Goal: Task Accomplishment & Management: Manage account settings

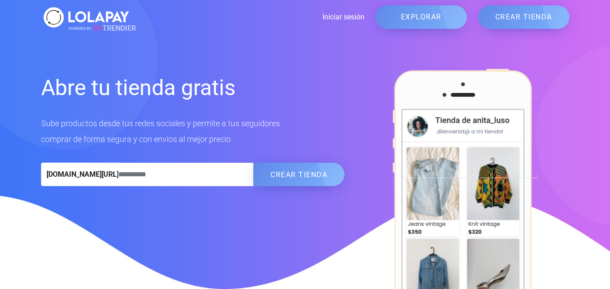
click at [341, 19] on link "Iniciar sesión" at bounding box center [247, 17] width 233 height 11
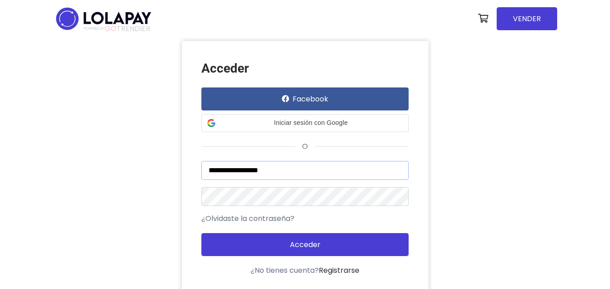
drag, startPoint x: 287, startPoint y: 168, endPoint x: 178, endPoint y: 168, distance: 109.2
click at [178, 168] on div "**********" at bounding box center [304, 168] width 257 height 255
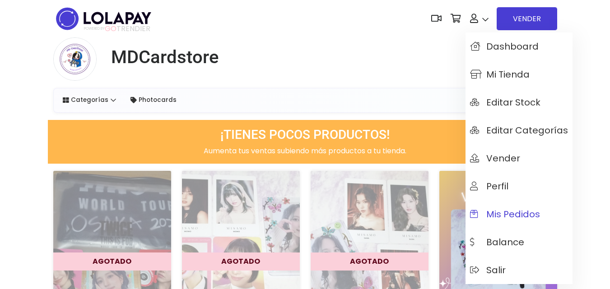
click at [498, 214] on span "Mis pedidos" at bounding box center [505, 214] width 70 height 10
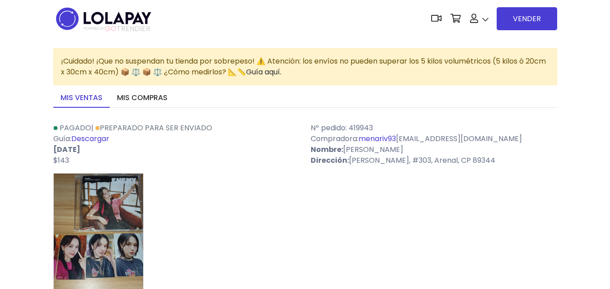
click at [85, 137] on link "Descargar" at bounding box center [90, 139] width 38 height 10
click at [131, 94] on link "Mis compras" at bounding box center [142, 98] width 65 height 19
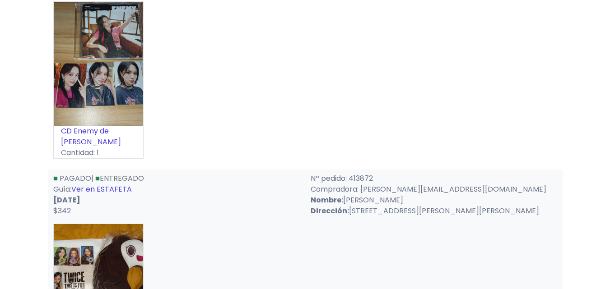
scroll to position [181, 0]
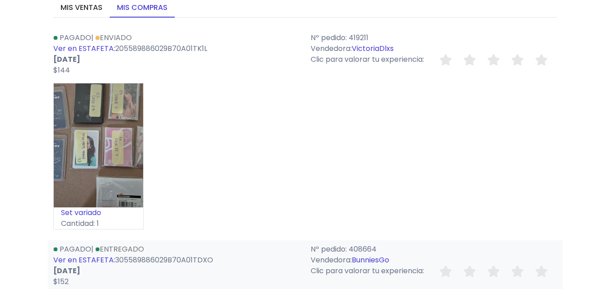
scroll to position [226, 0]
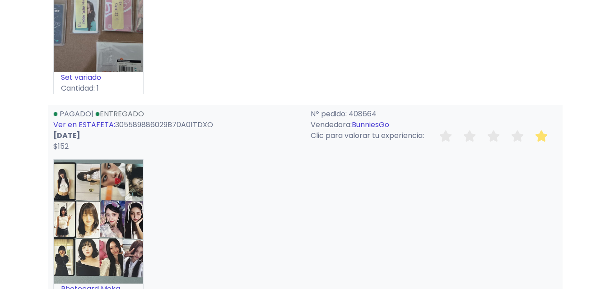
click at [542, 139] on icon at bounding box center [541, 135] width 13 height 11
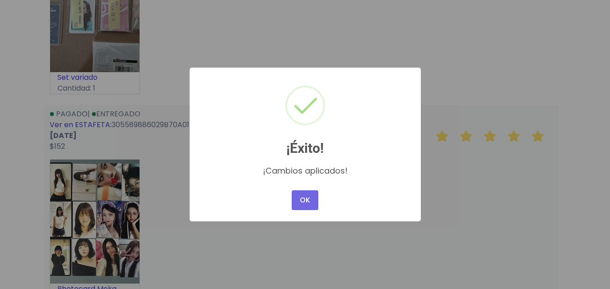
scroll to position [271, 0]
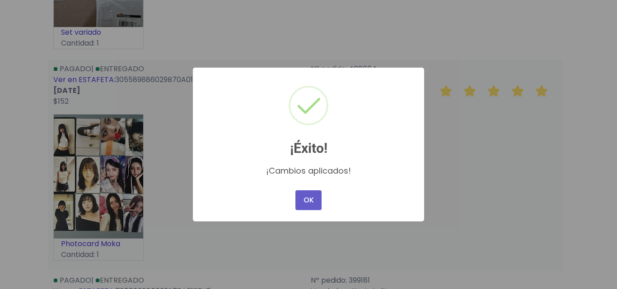
click at [311, 204] on button "OK" at bounding box center [308, 200] width 26 height 20
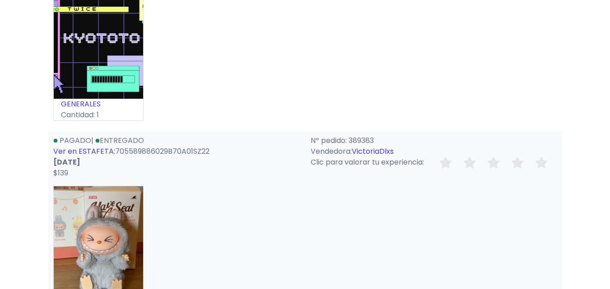
scroll to position [632, 0]
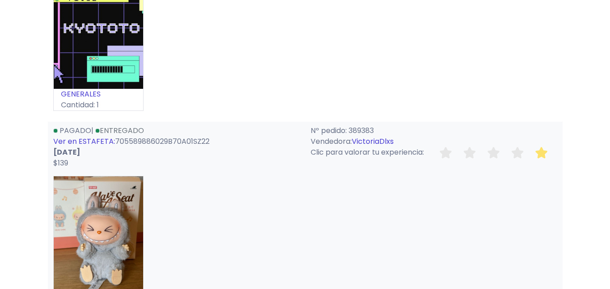
click at [538, 152] on icon at bounding box center [541, 152] width 13 height 11
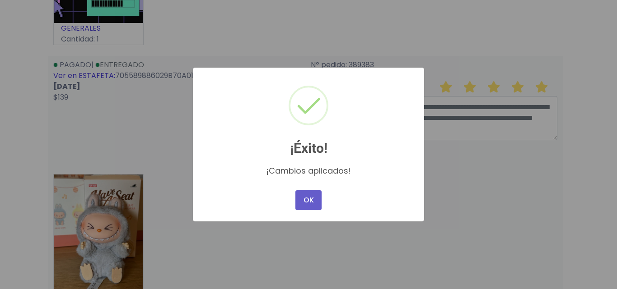
click at [310, 199] on button "OK" at bounding box center [308, 200] width 26 height 20
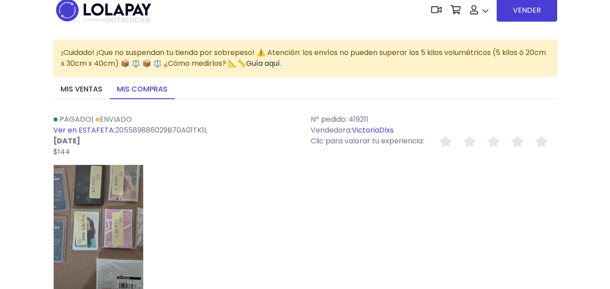
scroll to position [0, 0]
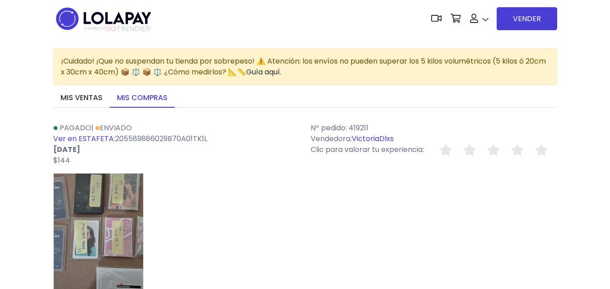
click at [93, 139] on link "Ver en ESTAFETA:" at bounding box center [84, 139] width 62 height 10
